Goal: Information Seeking & Learning: Learn about a topic

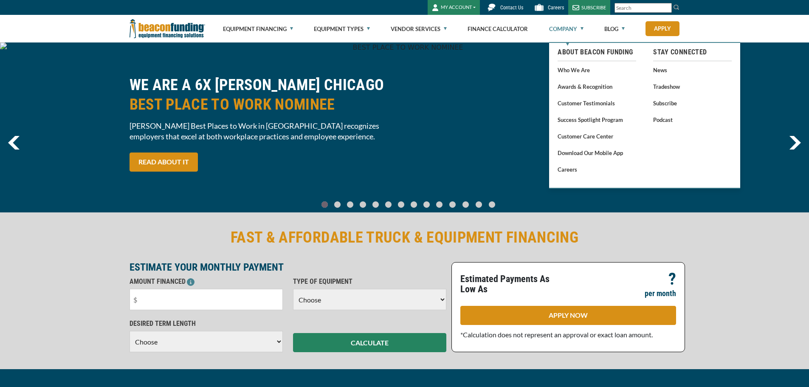
click at [567, 27] on link "Company" at bounding box center [566, 28] width 34 height 27
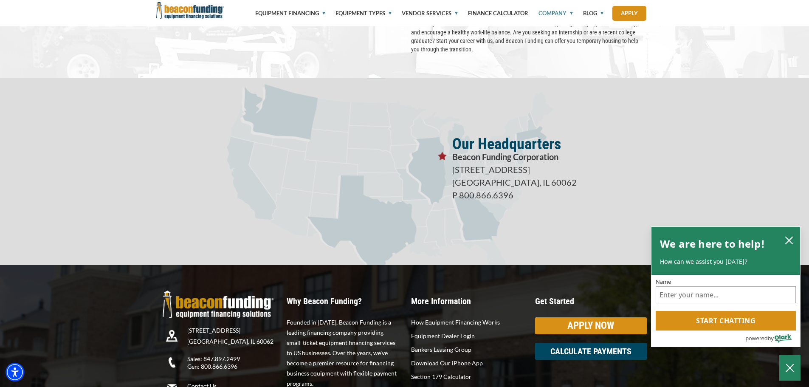
scroll to position [1417, 0]
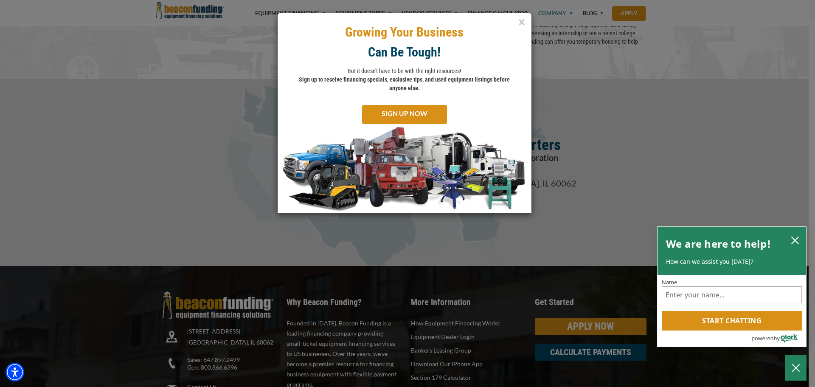
click at [796, 237] on icon "close chatbox" at bounding box center [795, 240] width 8 height 8
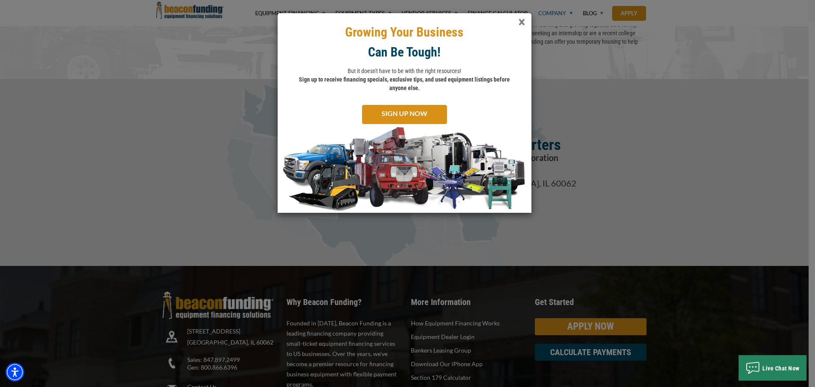
click at [524, 20] on span "×" at bounding box center [521, 22] width 7 height 17
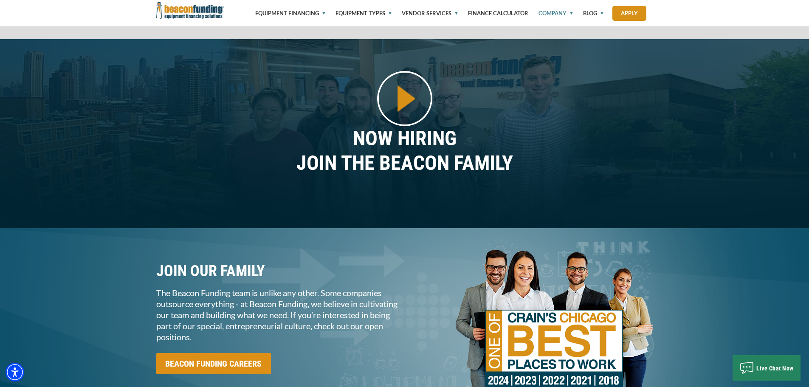
scroll to position [637, 0]
